Goal: Task Accomplishment & Management: Use online tool/utility

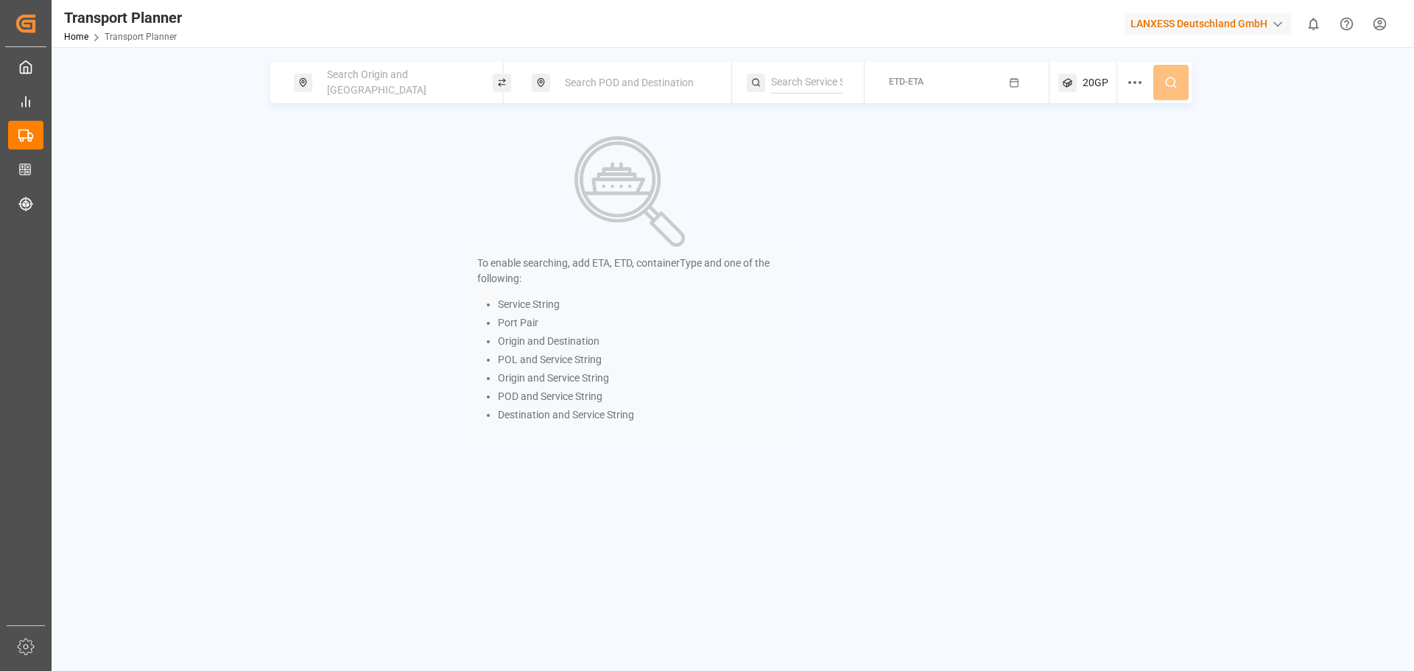
click at [591, 90] on div "Search POD and Destination" at bounding box center [635, 82] width 159 height 27
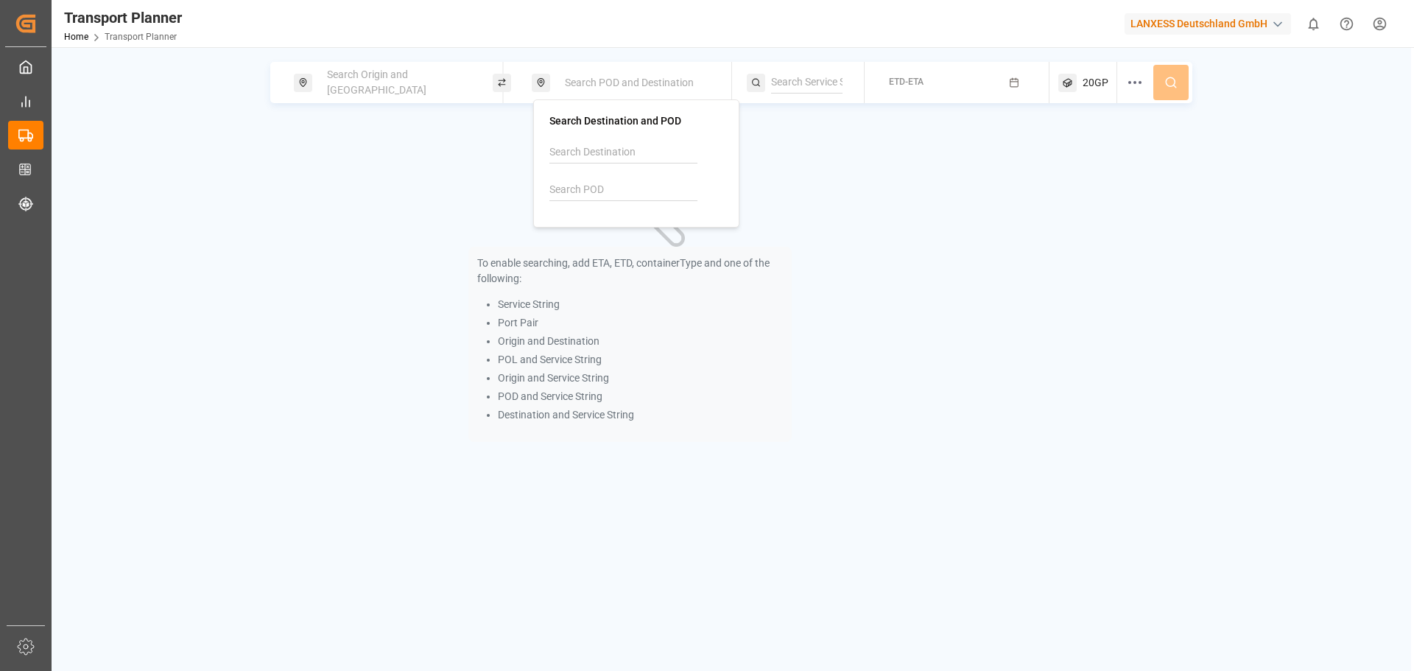
click at [596, 157] on input at bounding box center [623, 152] width 148 height 22
click at [615, 202] on li "[PERSON_NAME]" at bounding box center [639, 192] width 166 height 27
click at [613, 200] on li "[PERSON_NAME]" at bounding box center [639, 192] width 166 height 27
click at [615, 196] on div "[PERSON_NAME]" at bounding box center [639, 192] width 143 height 15
type input "[PERSON_NAME]"
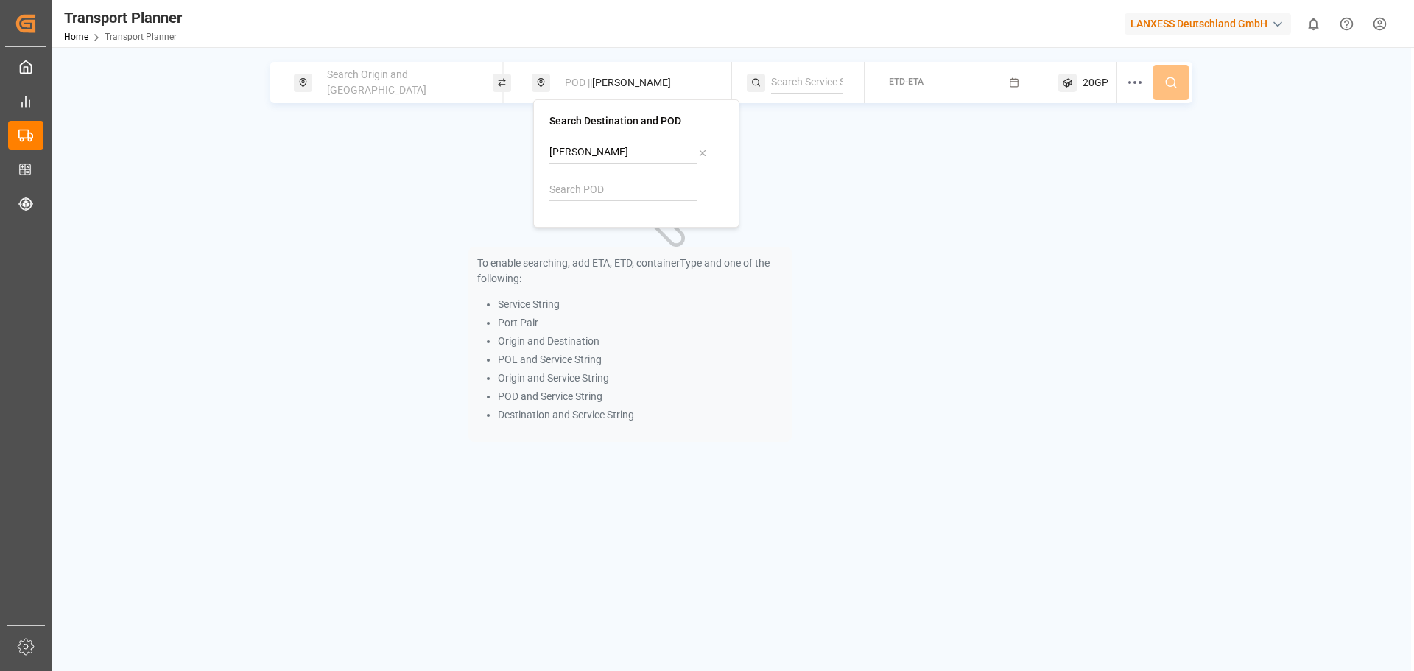
click at [417, 96] on div "Search Origin and [GEOGRAPHIC_DATA]" at bounding box center [393, 82] width 199 height 41
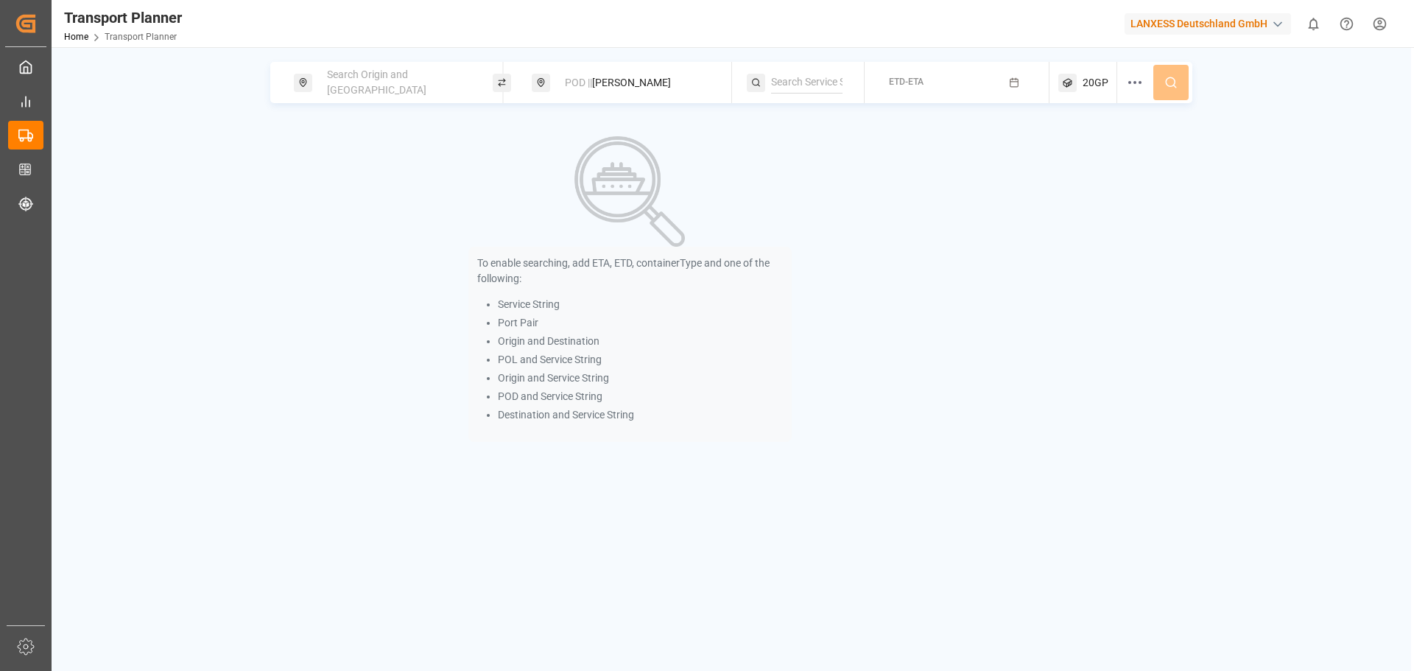
click at [411, 93] on div "Search Origin and [GEOGRAPHIC_DATA]" at bounding box center [397, 82] width 159 height 43
click at [387, 189] on input at bounding box center [385, 200] width 148 height 22
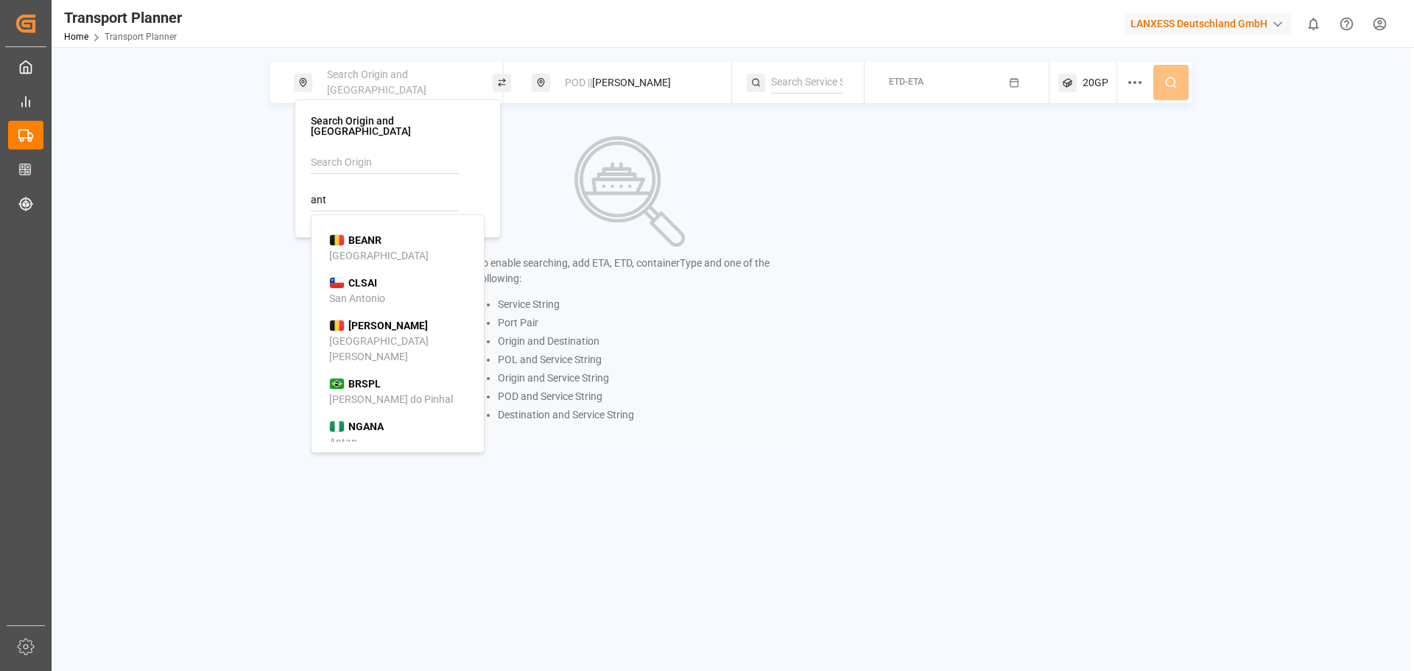
drag, startPoint x: 398, startPoint y: 225, endPoint x: 468, endPoint y: 222, distance: 70.0
click at [399, 233] on div "BEANR [GEOGRAPHIC_DATA]" at bounding box center [400, 248] width 143 height 31
type input "BEANR"
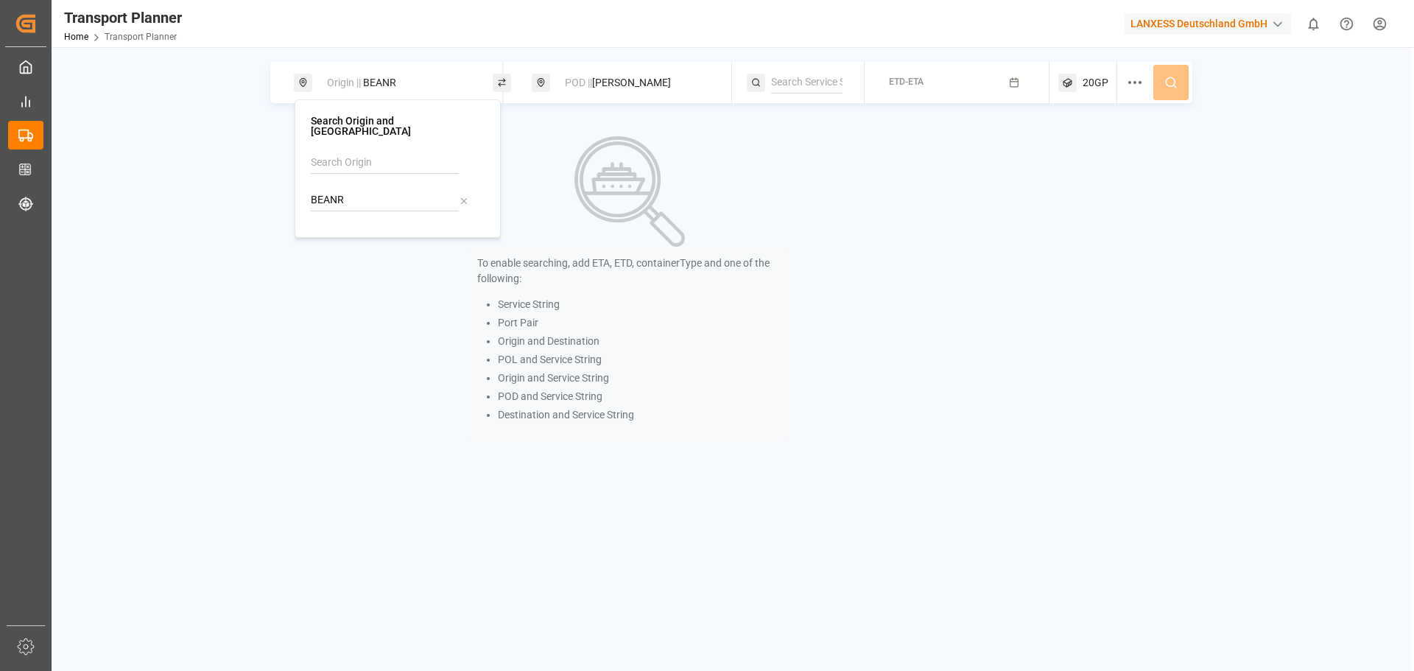
click at [1102, 96] on div "20GP" at bounding box center [1087, 82] width 59 height 41
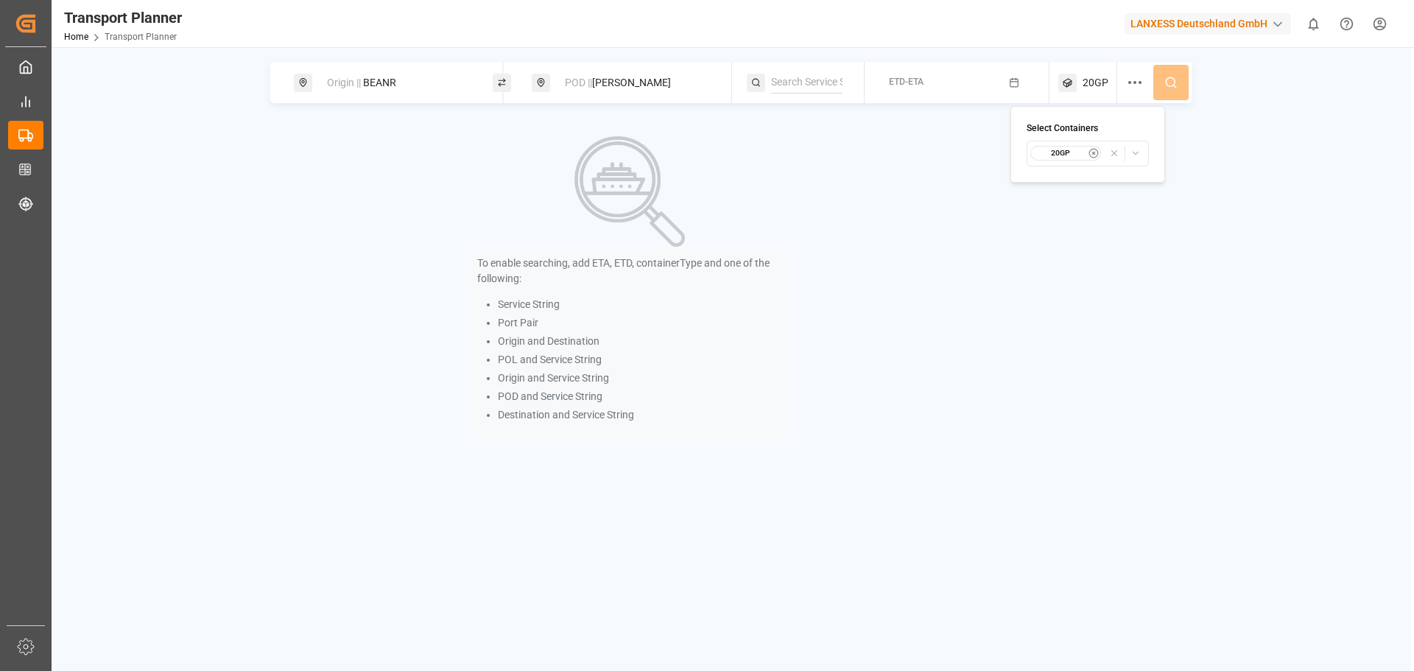
click at [1093, 157] on icon "button" at bounding box center [1093, 153] width 10 height 10
click at [1087, 158] on span "Select Container Type..." at bounding box center [1074, 153] width 96 height 13
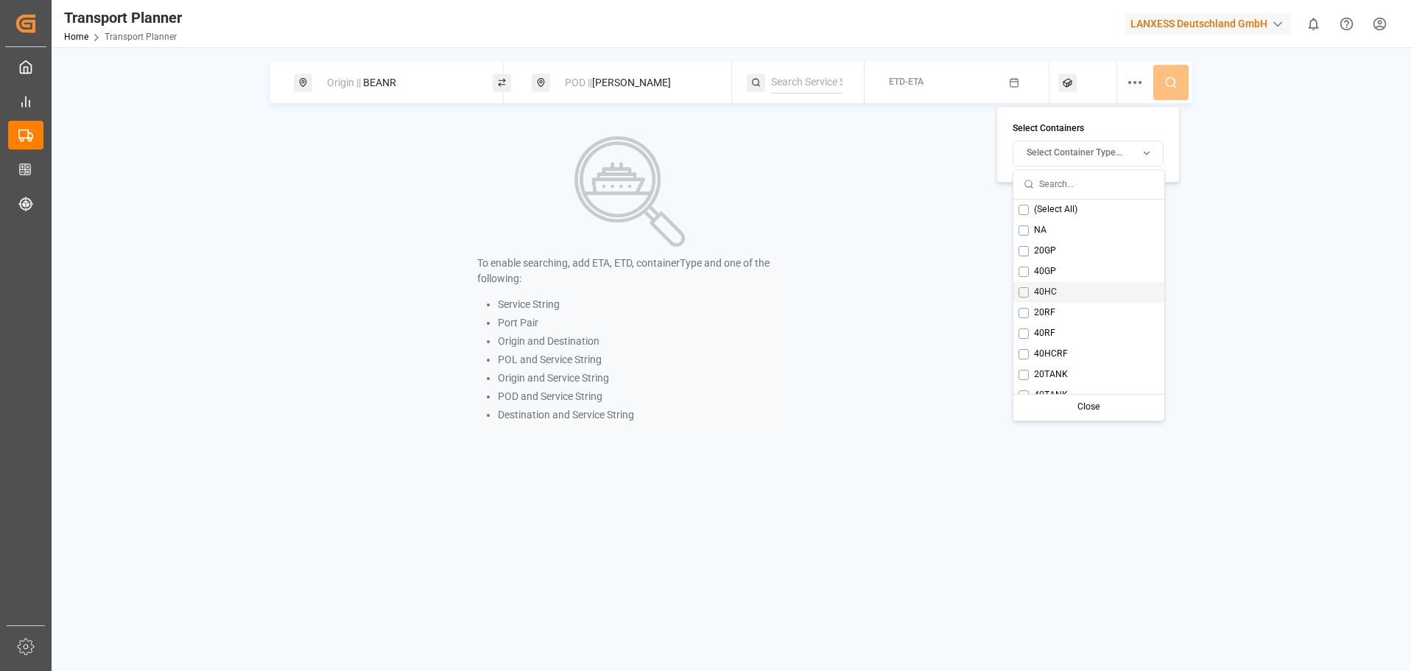
click at [1072, 289] on div "40HC" at bounding box center [1088, 292] width 151 height 21
drag, startPoint x: 1222, startPoint y: 390, endPoint x: 1150, endPoint y: 96, distance: 303.2
click at [1222, 388] on div "Origin || BEANR POD || [PERSON_NAME] ETD-ETA 40HC To enable searching, add ETA,…" at bounding box center [731, 259] width 1359 height 395
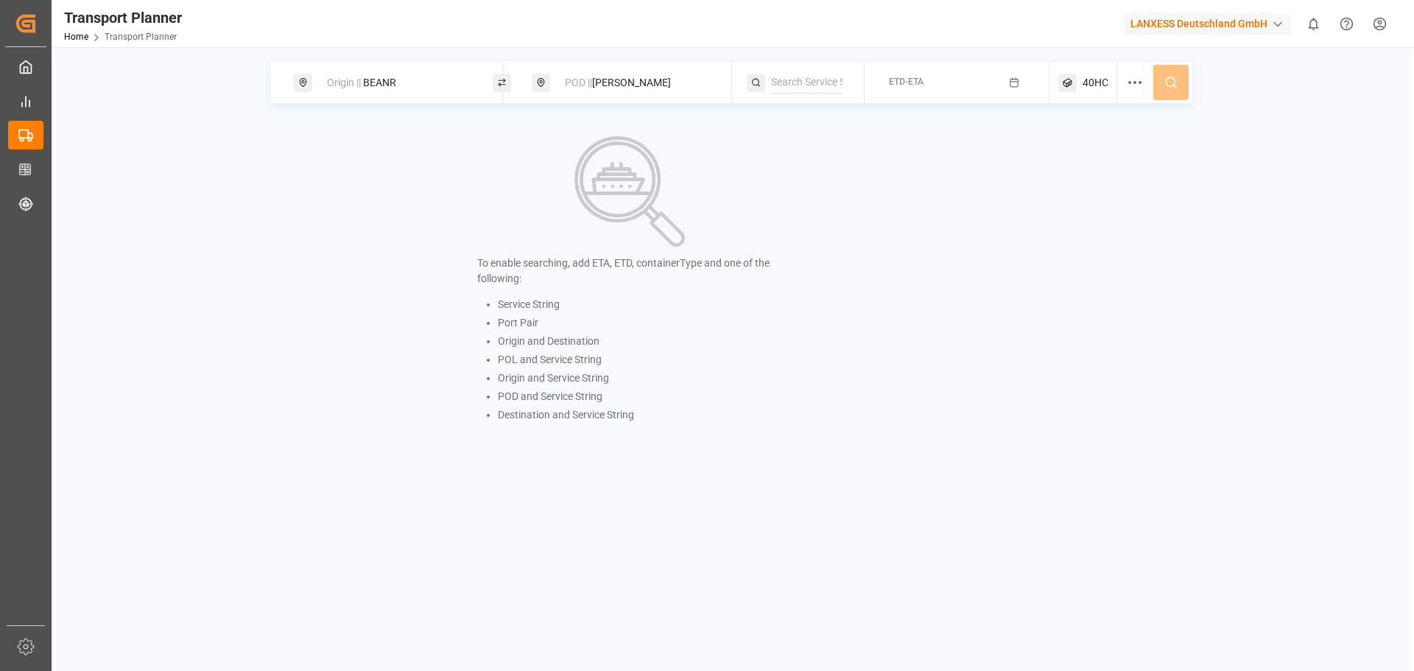
click at [889, 86] on span "ETD-ETA" at bounding box center [906, 82] width 35 height 10
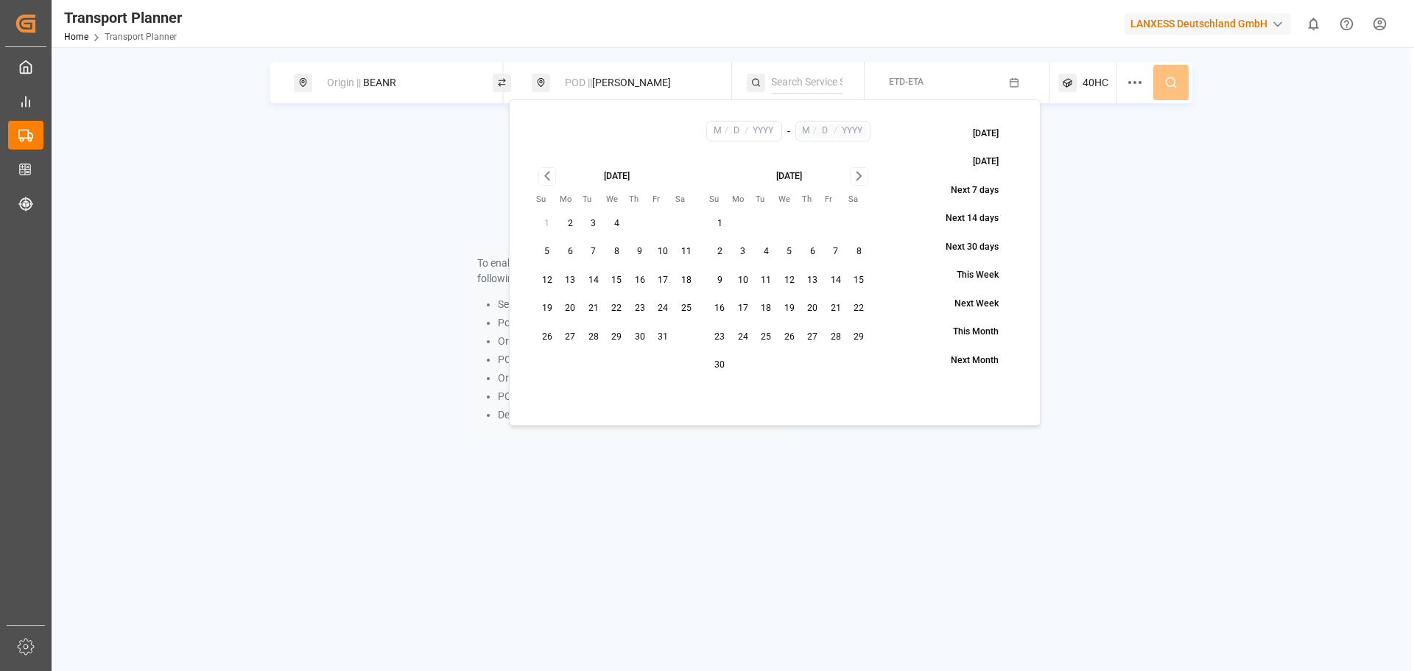
click at [769, 255] on button "4" at bounding box center [767, 252] width 24 height 24
type input "11"
type input "4"
type input "2025"
drag, startPoint x: 853, startPoint y: 180, endPoint x: 859, endPoint y: 228, distance: 47.4
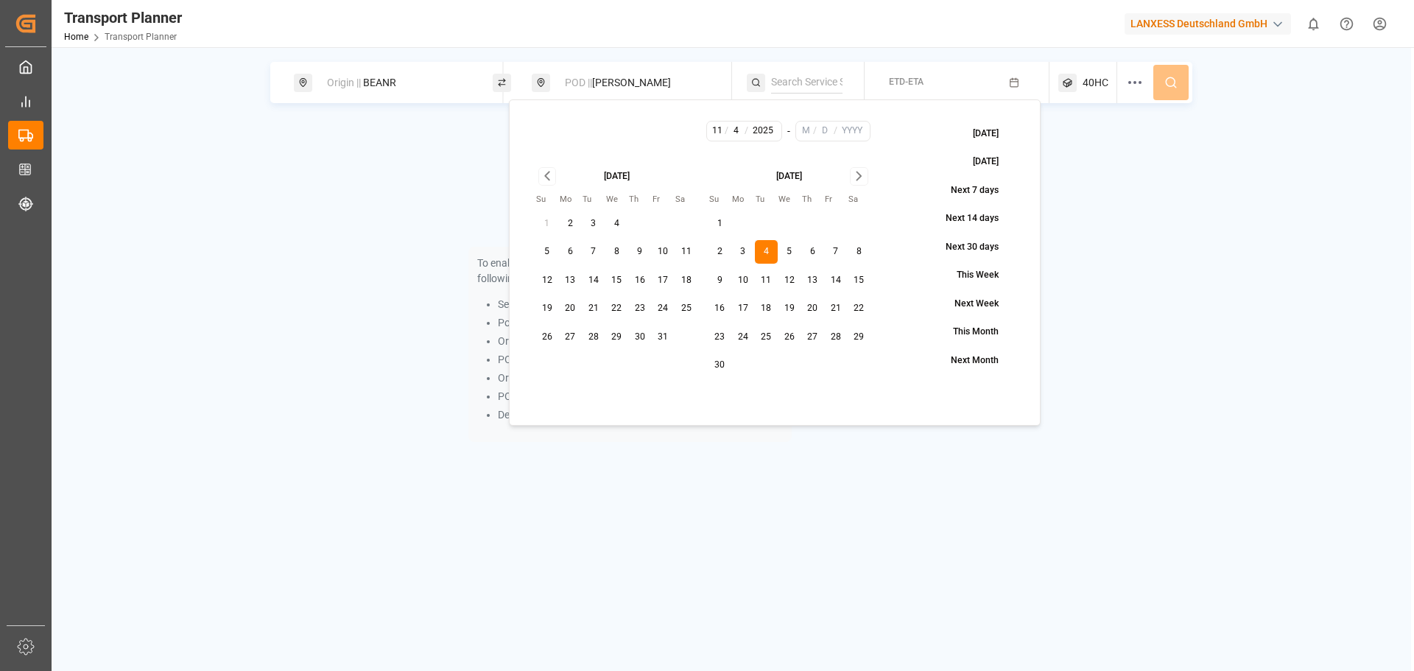
click at [853, 182] on icon "Go to next month" at bounding box center [858, 176] width 17 height 18
click at [786, 334] on button "31" at bounding box center [790, 337] width 24 height 24
type input "12"
type input "31"
type input "2025"
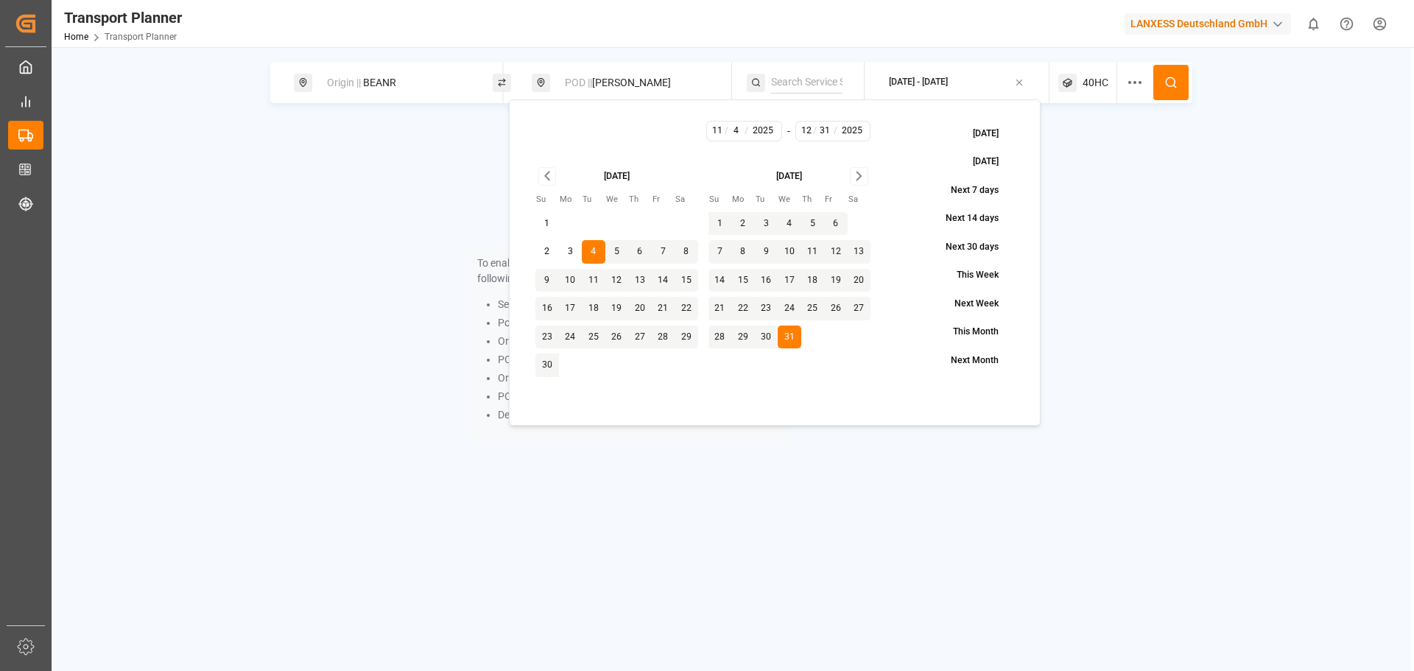
drag, startPoint x: 1171, startPoint y: 83, endPoint x: 1167, endPoint y: 91, distance: 8.6
click at [1172, 87] on icon at bounding box center [1170, 82] width 13 height 13
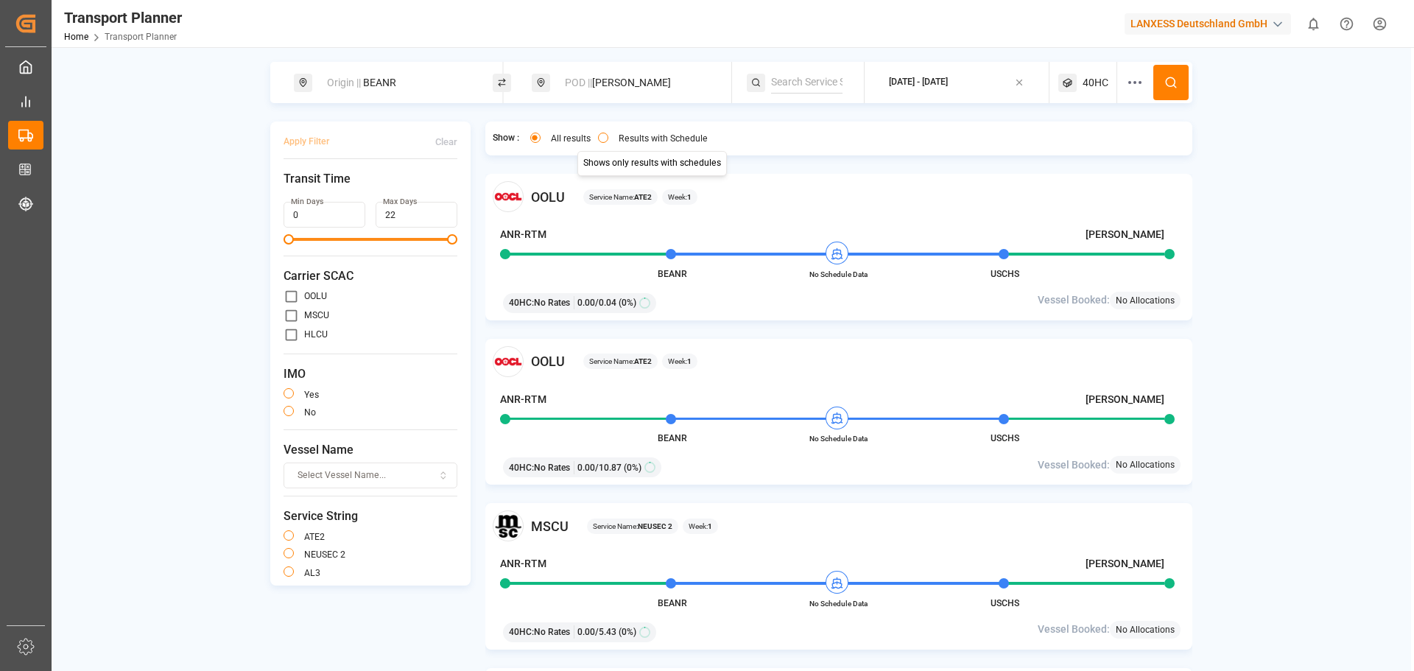
click at [610, 134] on div "Results with Schedule" at bounding box center [653, 140] width 110 height 15
click at [605, 138] on button "Results with Schedule" at bounding box center [603, 138] width 10 height 10
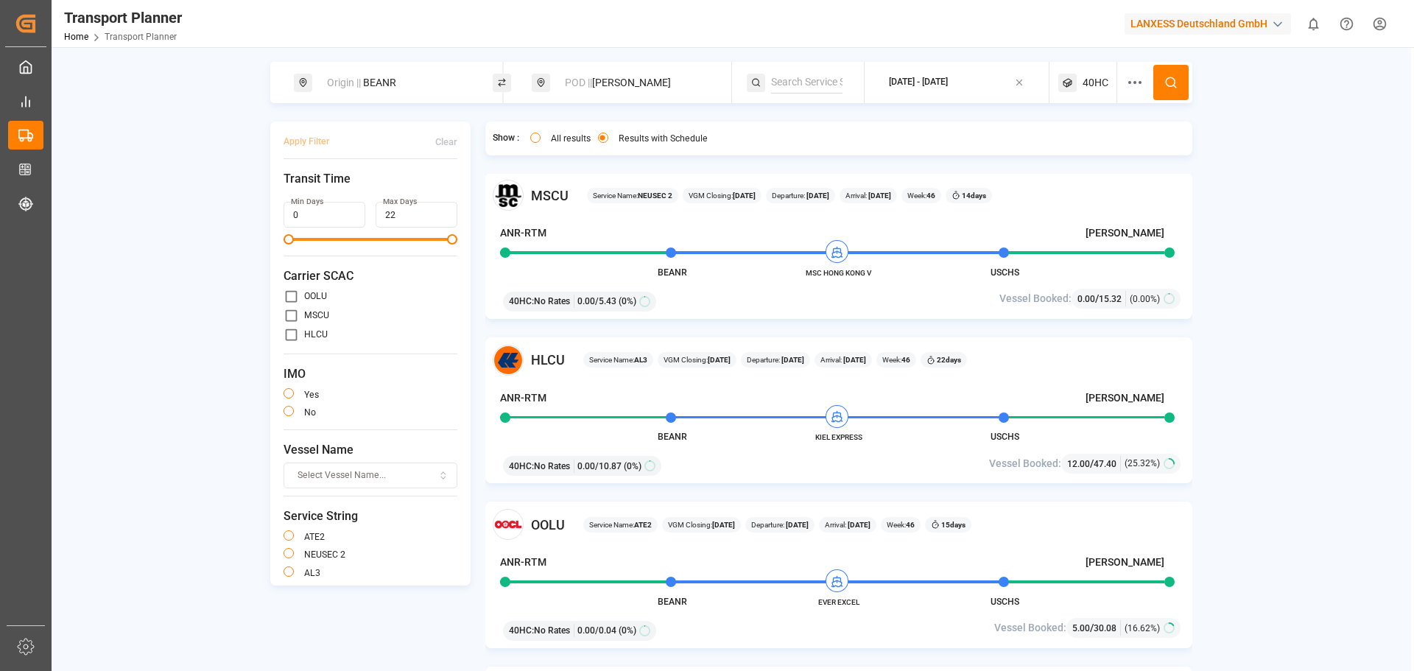
scroll to position [663, 0]
